Goal: Information Seeking & Learning: Learn about a topic

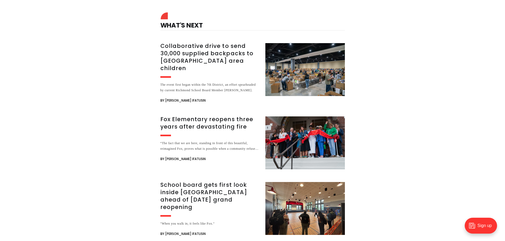
scroll to position [1034, 0]
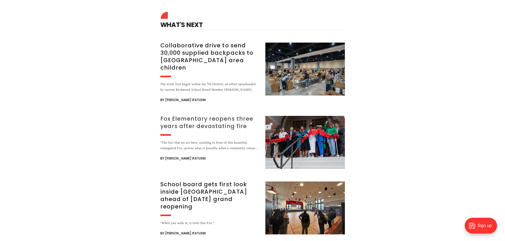
click at [199, 115] on h3 "Fox Elementary reopens three years after devastating fire" at bounding box center [209, 122] width 99 height 15
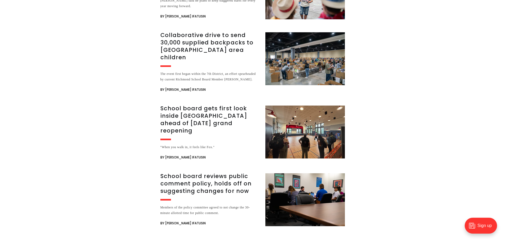
scroll to position [1644, 0]
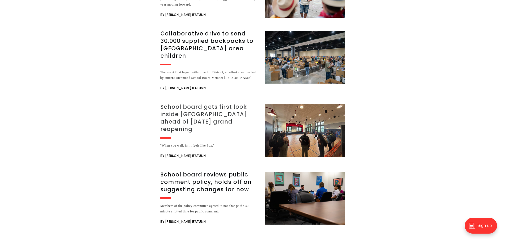
click at [201, 103] on h3 "School board gets first look inside [GEOGRAPHIC_DATA] ahead of [DATE] grand reo…" at bounding box center [209, 118] width 99 height 30
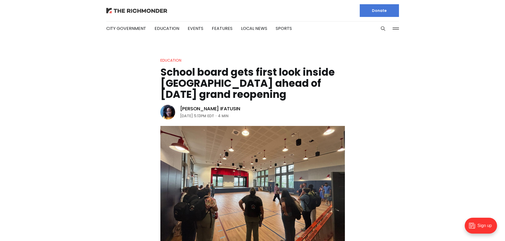
click at [133, 11] on img at bounding box center [136, 10] width 61 height 5
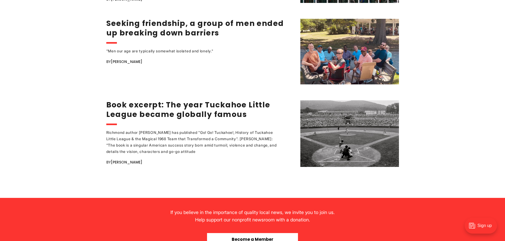
scroll to position [1034, 0]
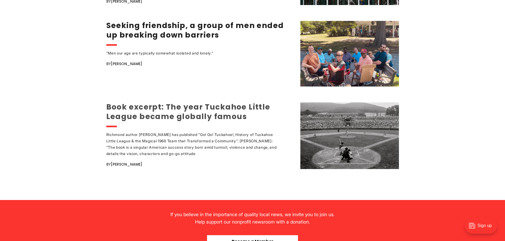
click at [184, 110] on link "Book excerpt: The year Tuckahoe Little League became globally famous" at bounding box center [188, 112] width 164 height 20
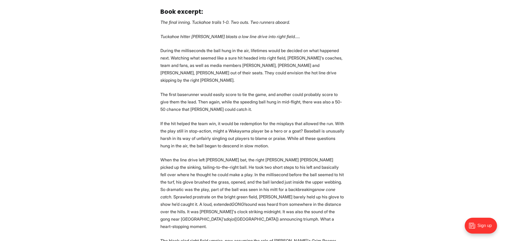
scroll to position [424, 0]
